Goal: Navigation & Orientation: Find specific page/section

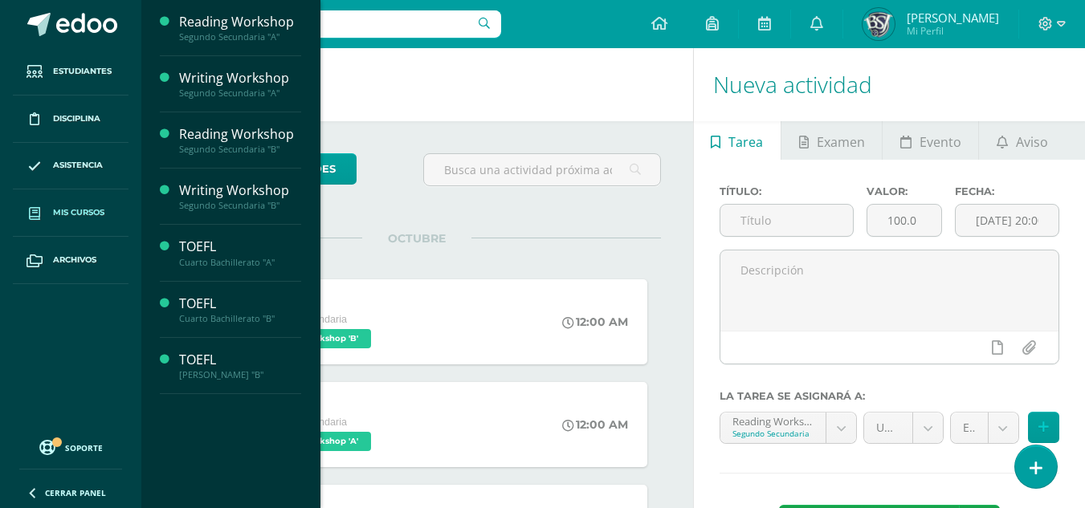
click at [94, 214] on span "Mis cursos" at bounding box center [78, 212] width 51 height 13
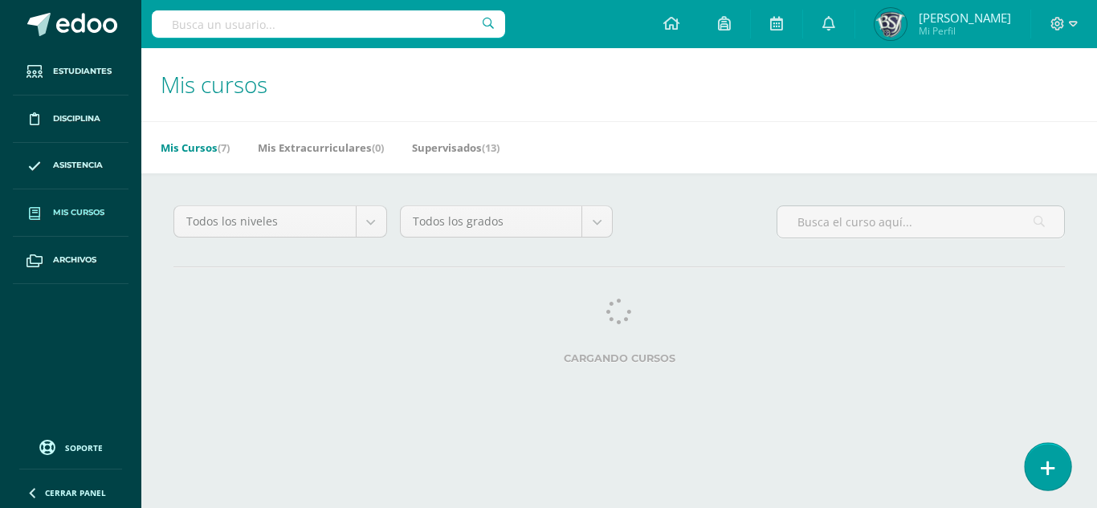
click at [1043, 449] on link at bounding box center [1047, 466] width 46 height 47
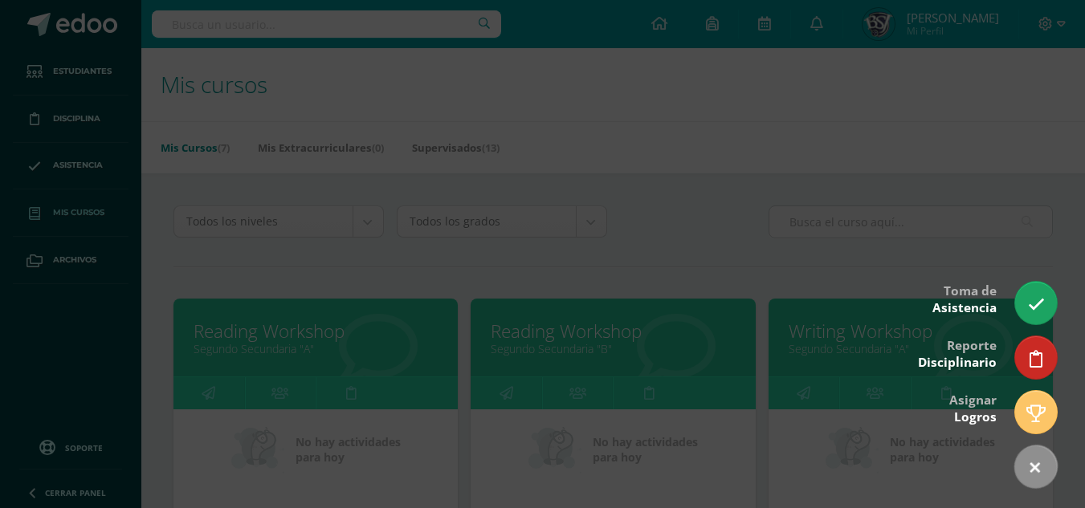
click at [486, 72] on div at bounding box center [542, 254] width 1085 height 508
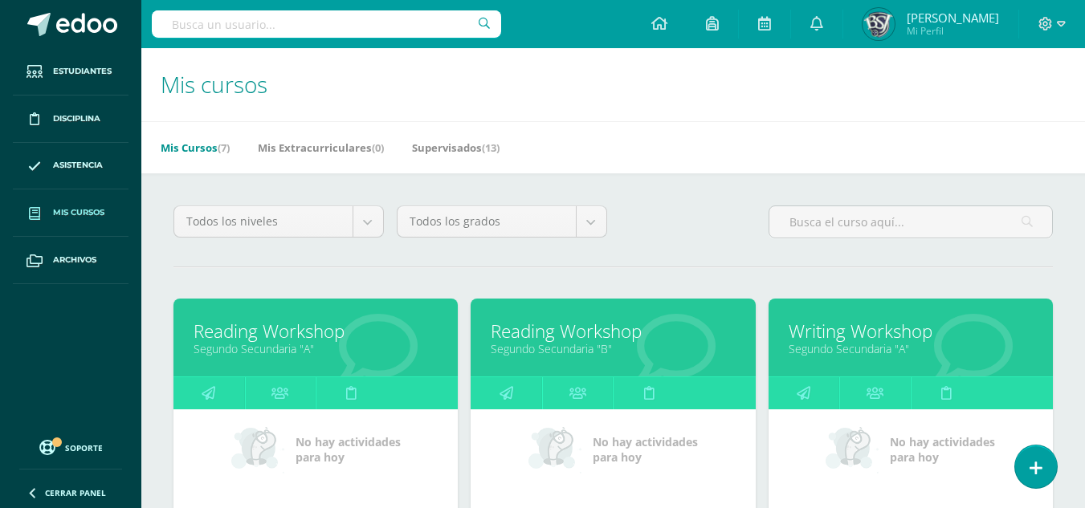
click at [448, 105] on h1 "Mis cursos" at bounding box center [613, 84] width 905 height 73
click at [455, 131] on div "Mis Cursos (7) Mis Extracurriculares (0) Supervisados (13)" at bounding box center [632, 147] width 982 height 52
